Goal: Task Accomplishment & Management: Manage account settings

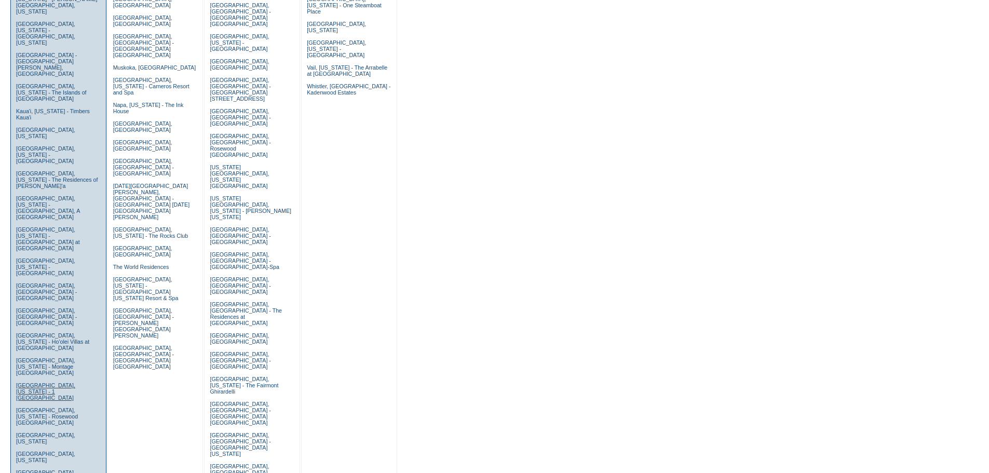
scroll to position [311, 0]
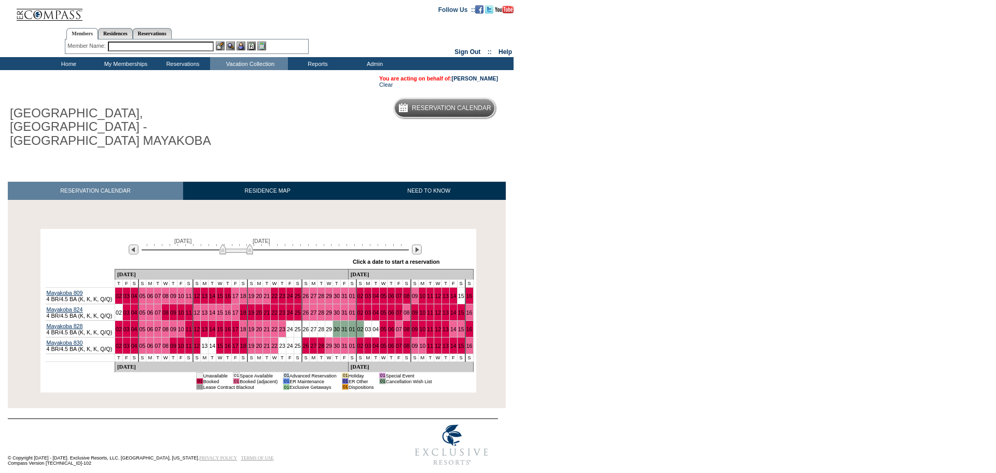
click at [153, 47] on input "text" at bounding box center [161, 47] width 106 height 10
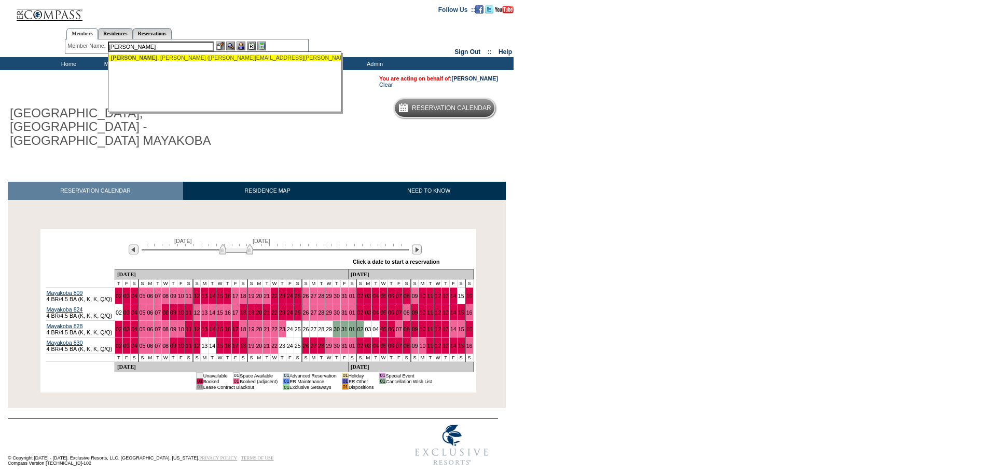
click at [161, 59] on div "Stepanski , Jessica (jess.stepanski@gmail.com)" at bounding box center [225, 57] width 228 height 6
type input "Stepanski, Jessica (jess.stepanski@gmail.com)"
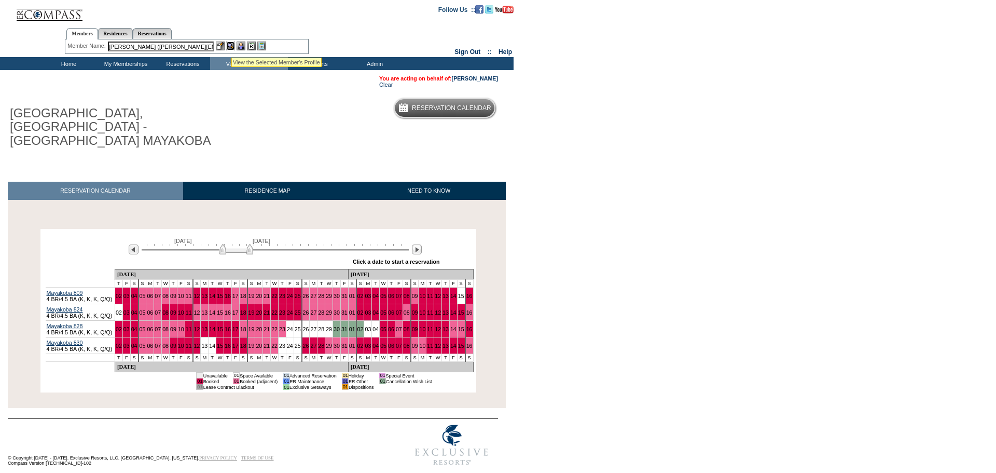
click at [230, 45] on img at bounding box center [230, 46] width 9 height 9
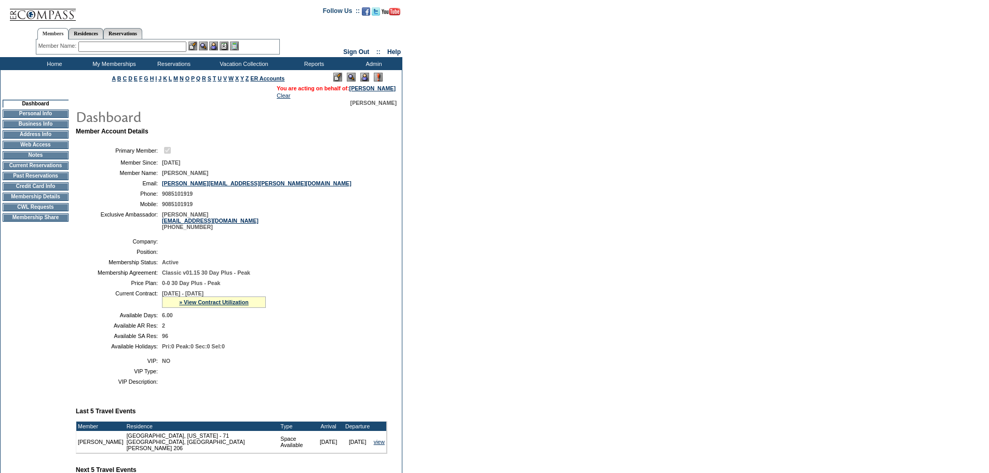
click at [364, 79] on img at bounding box center [364, 77] width 9 height 9
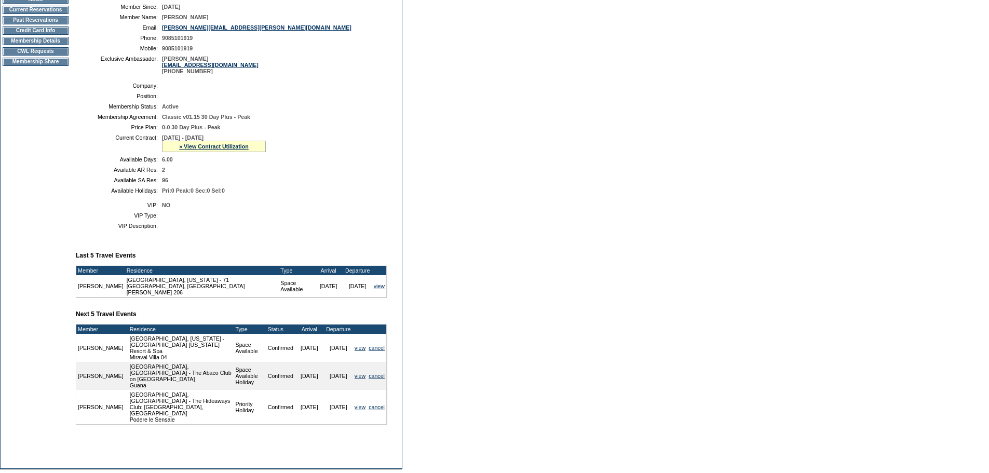
scroll to position [52, 0]
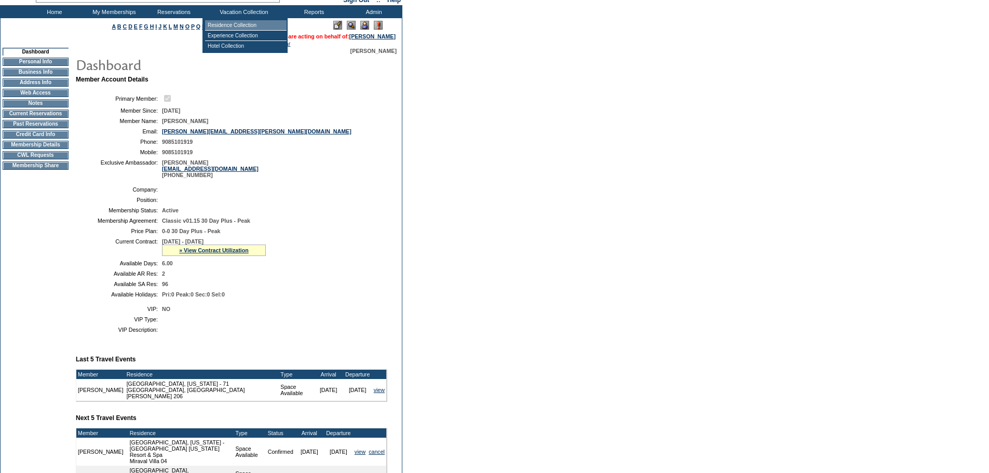
click at [240, 24] on td "Residence Collection" at bounding box center [245, 25] width 81 height 10
